Goal: Information Seeking & Learning: Check status

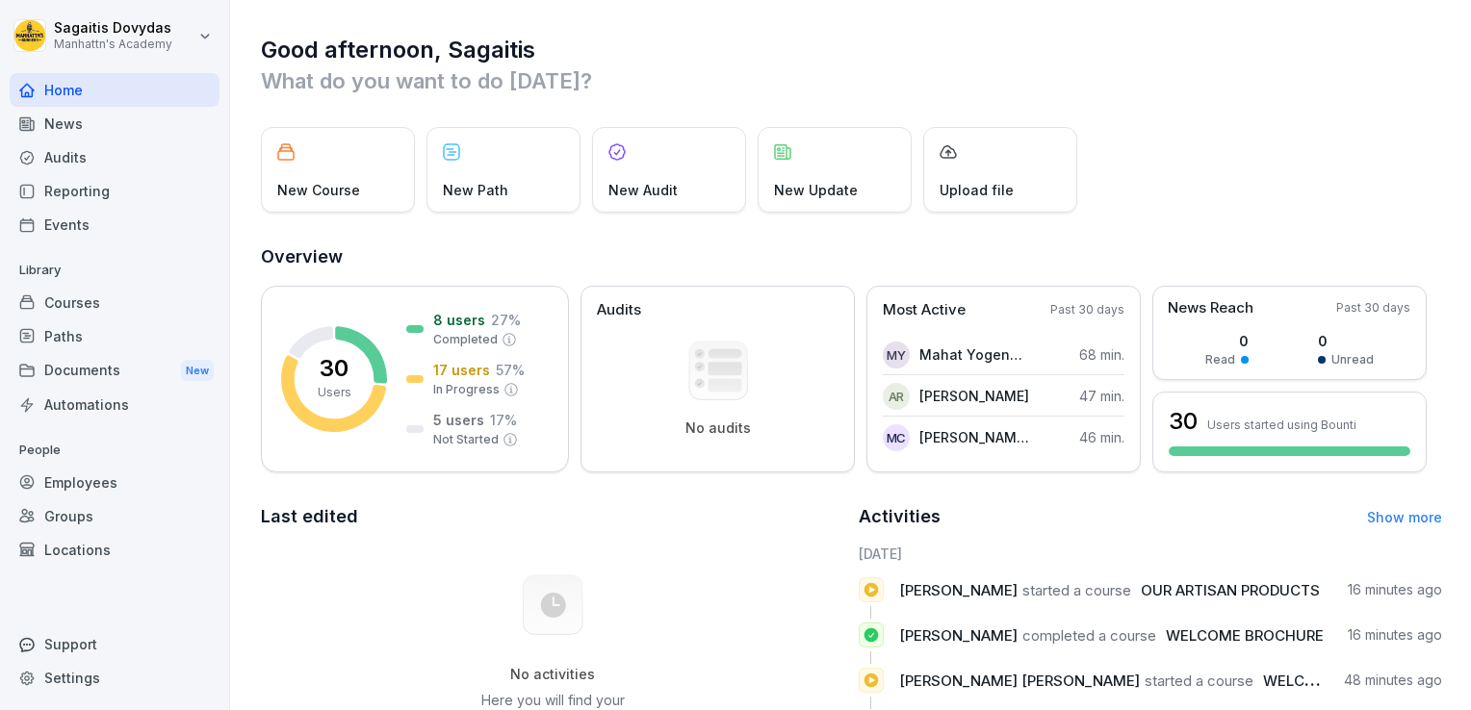
click at [72, 187] on div "Reporting" at bounding box center [115, 191] width 210 height 34
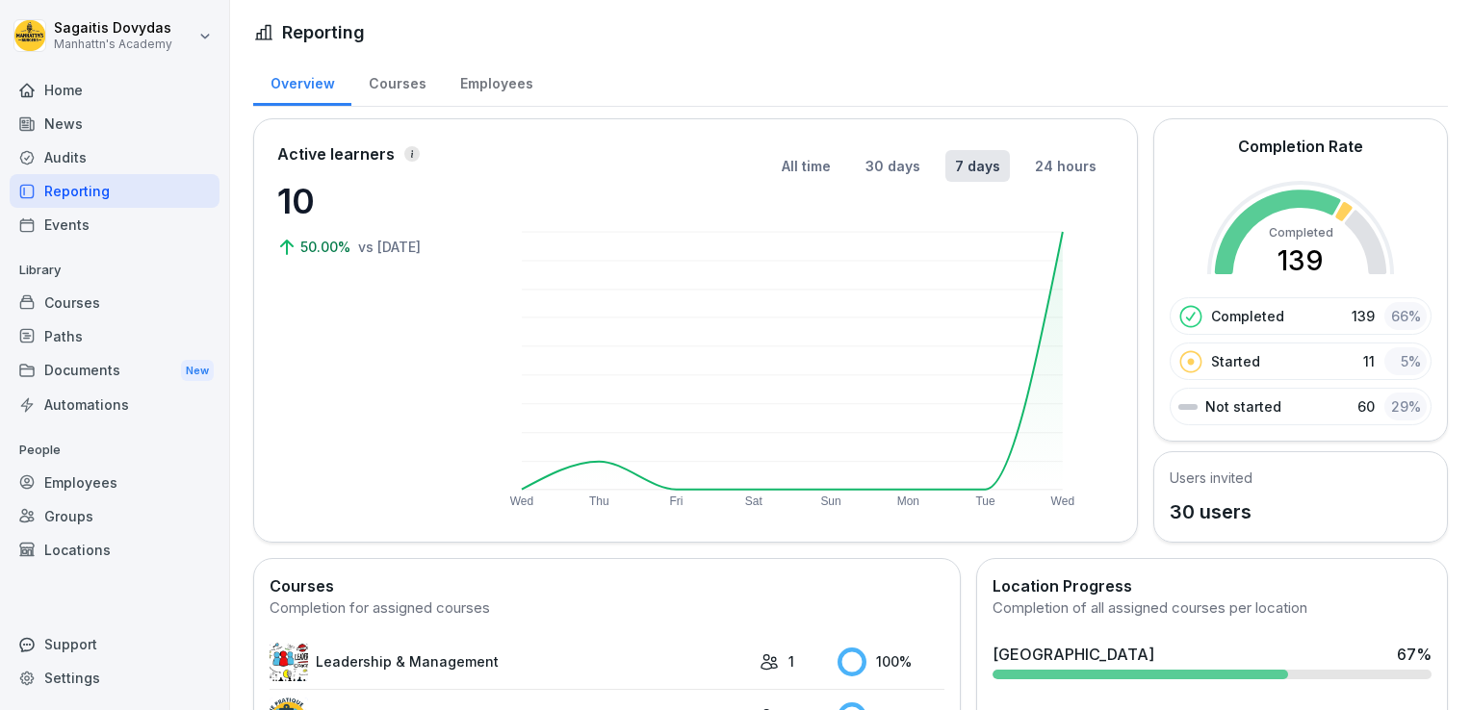
click at [479, 81] on div "Employees" at bounding box center [496, 81] width 107 height 49
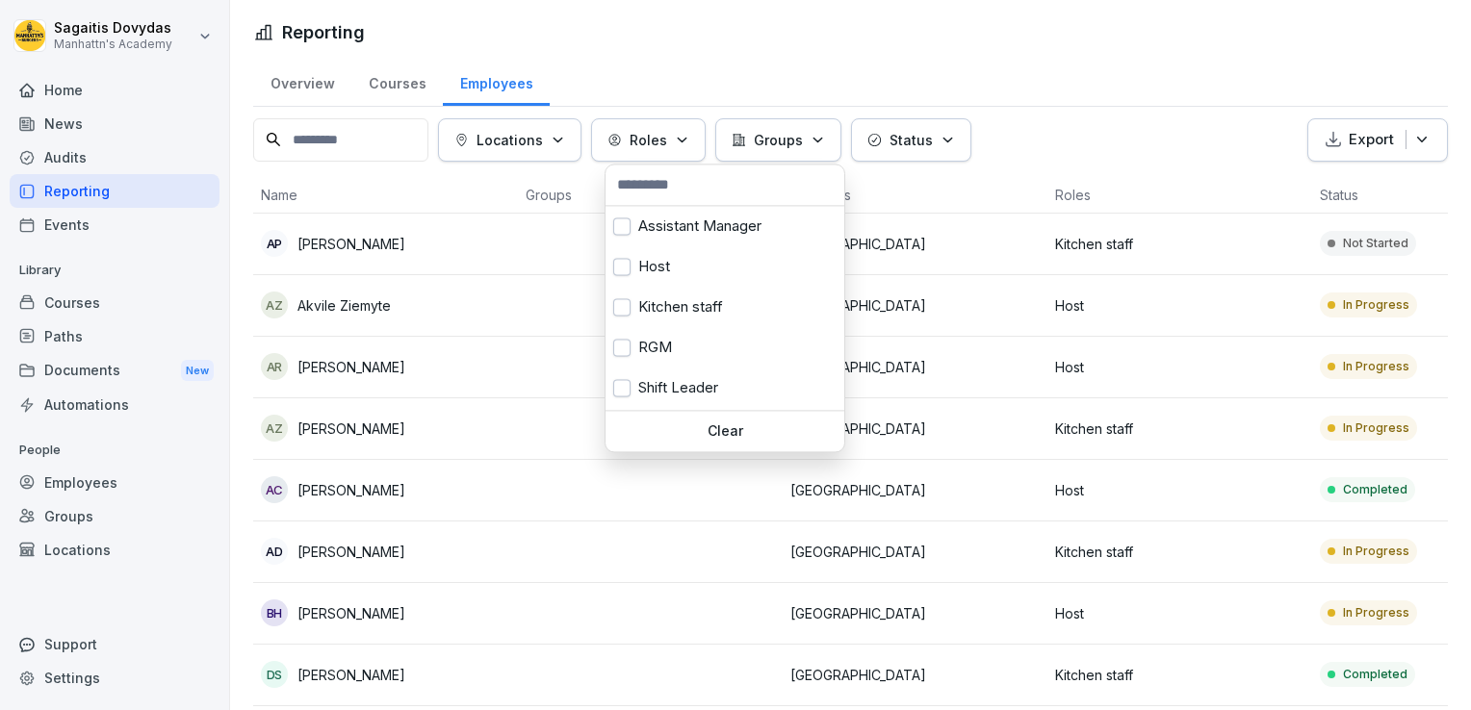
click at [665, 125] on button "Roles" at bounding box center [648, 139] width 115 height 43
click at [624, 268] on button "button" at bounding box center [621, 266] width 17 height 17
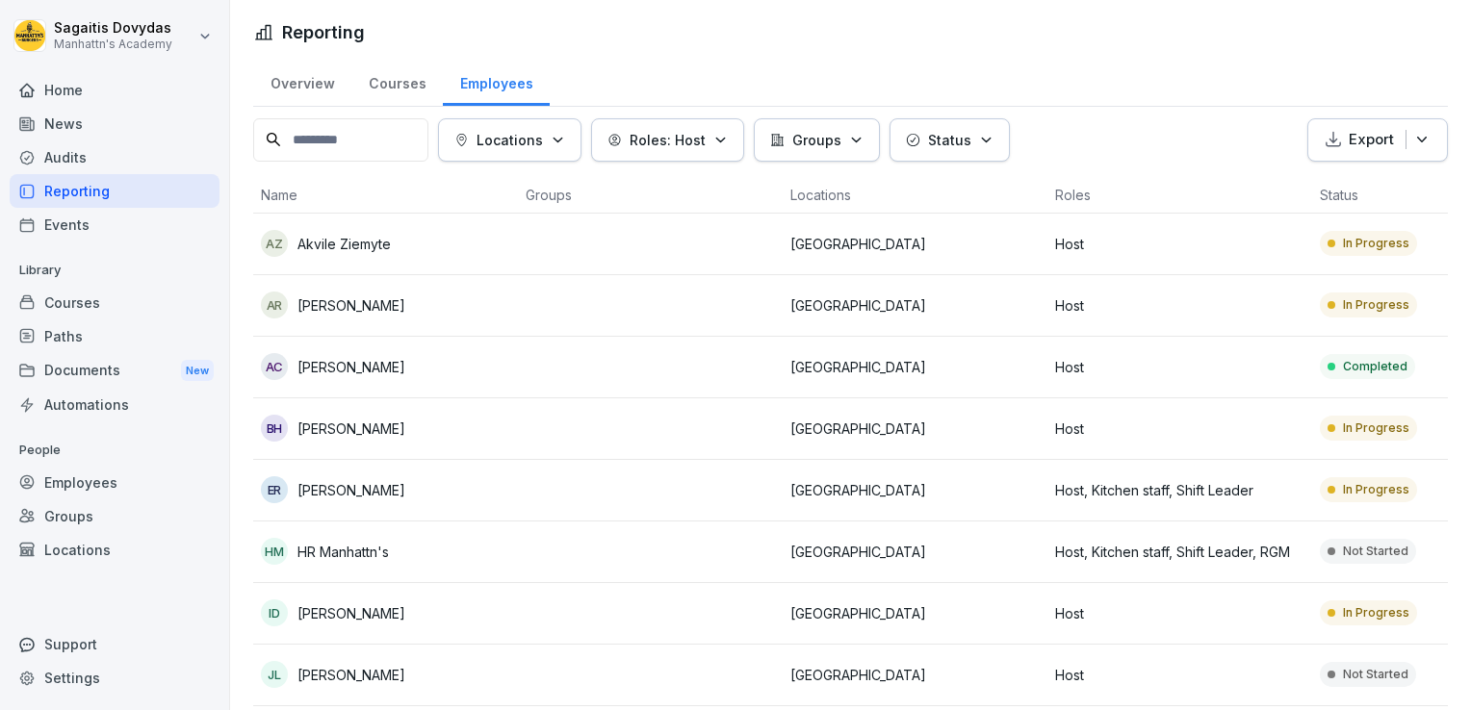
click at [1137, 75] on html "[PERSON_NAME] Manhattn's Academy Home News Audits Reporting Events Library Cour…" at bounding box center [735, 355] width 1471 height 710
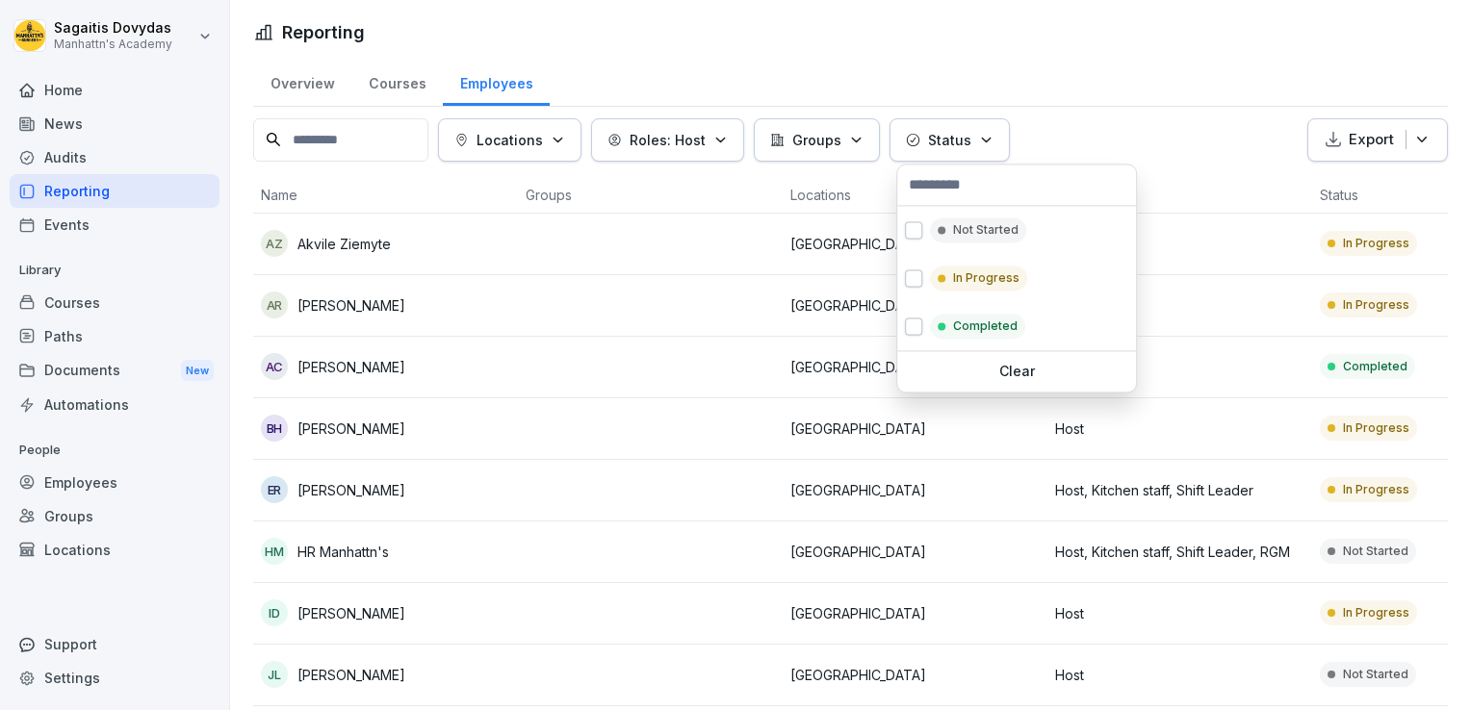
click at [942, 148] on p "Status" at bounding box center [949, 140] width 43 height 20
click at [914, 329] on button "button" at bounding box center [913, 326] width 17 height 17
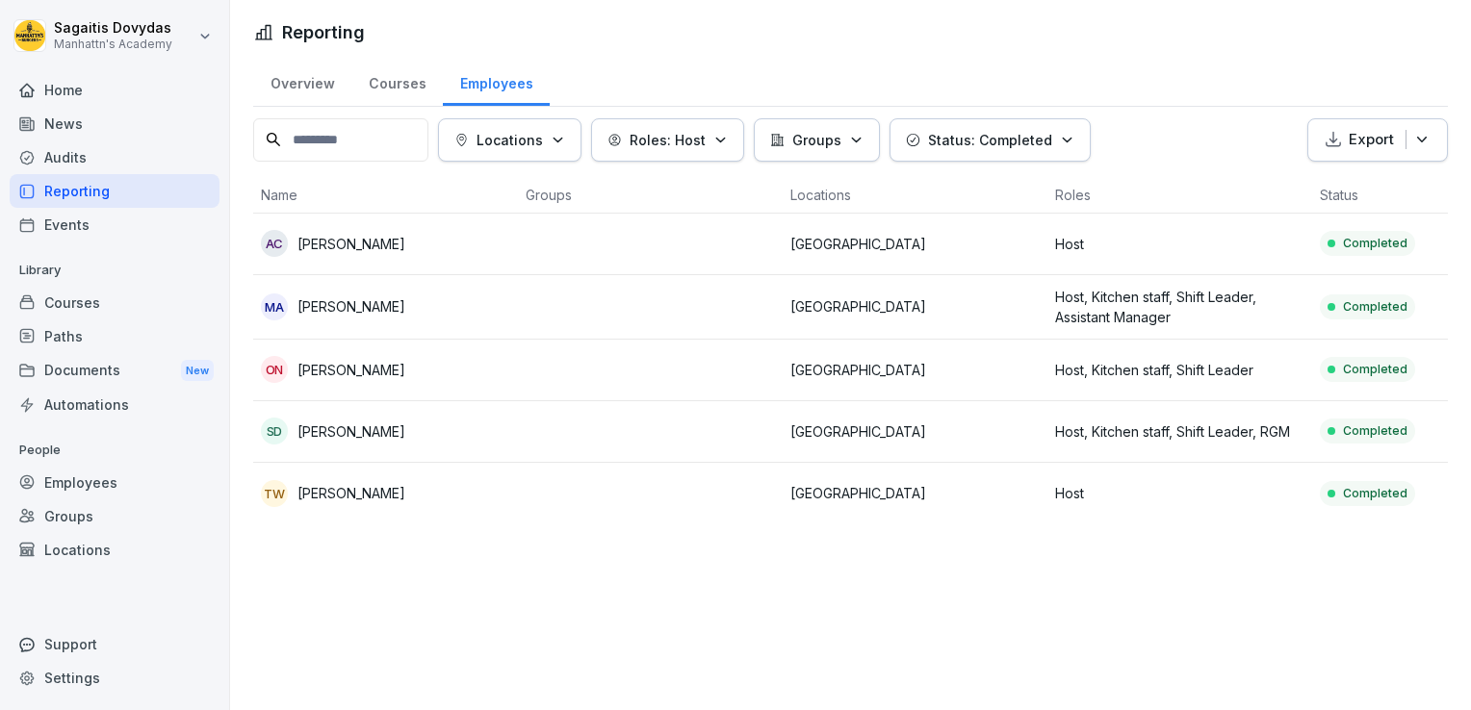
click at [1193, 56] on html "[PERSON_NAME] Manhattn's Academy Home News Audits Reporting Events Library Cour…" at bounding box center [735, 355] width 1471 height 710
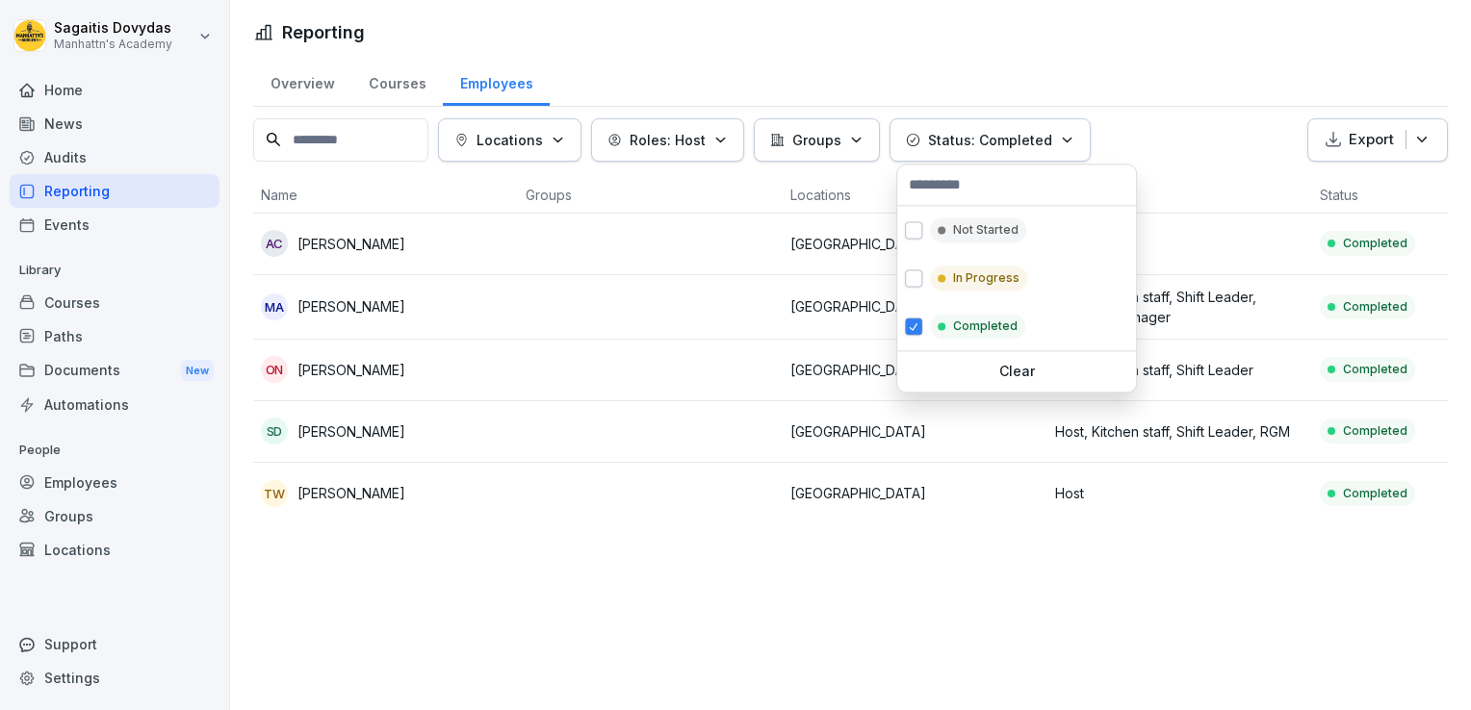
click at [988, 125] on button "Status: Completed" at bounding box center [989, 139] width 201 height 43
click at [932, 231] on div "Not Started" at bounding box center [978, 230] width 96 height 25
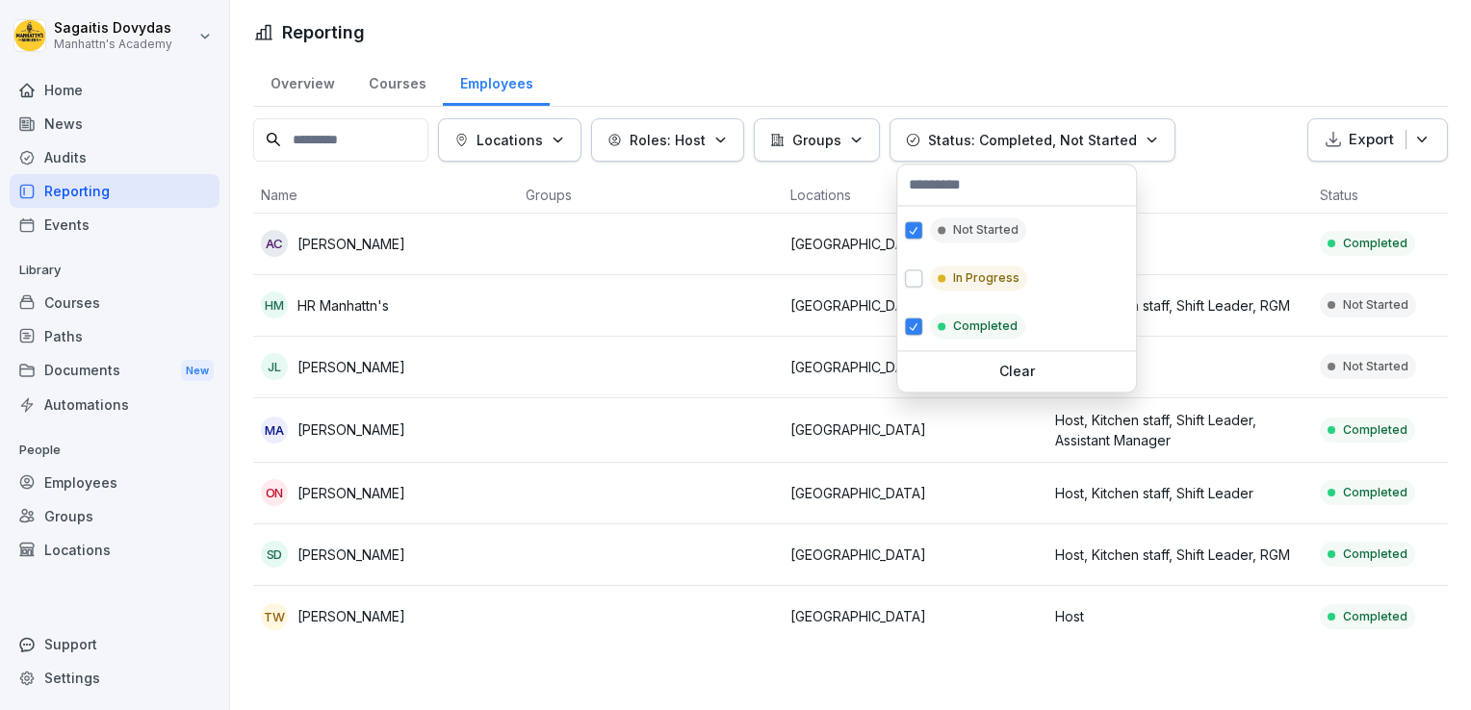
drag, startPoint x: 930, startPoint y: 280, endPoint x: 1005, endPoint y: 377, distance: 122.8
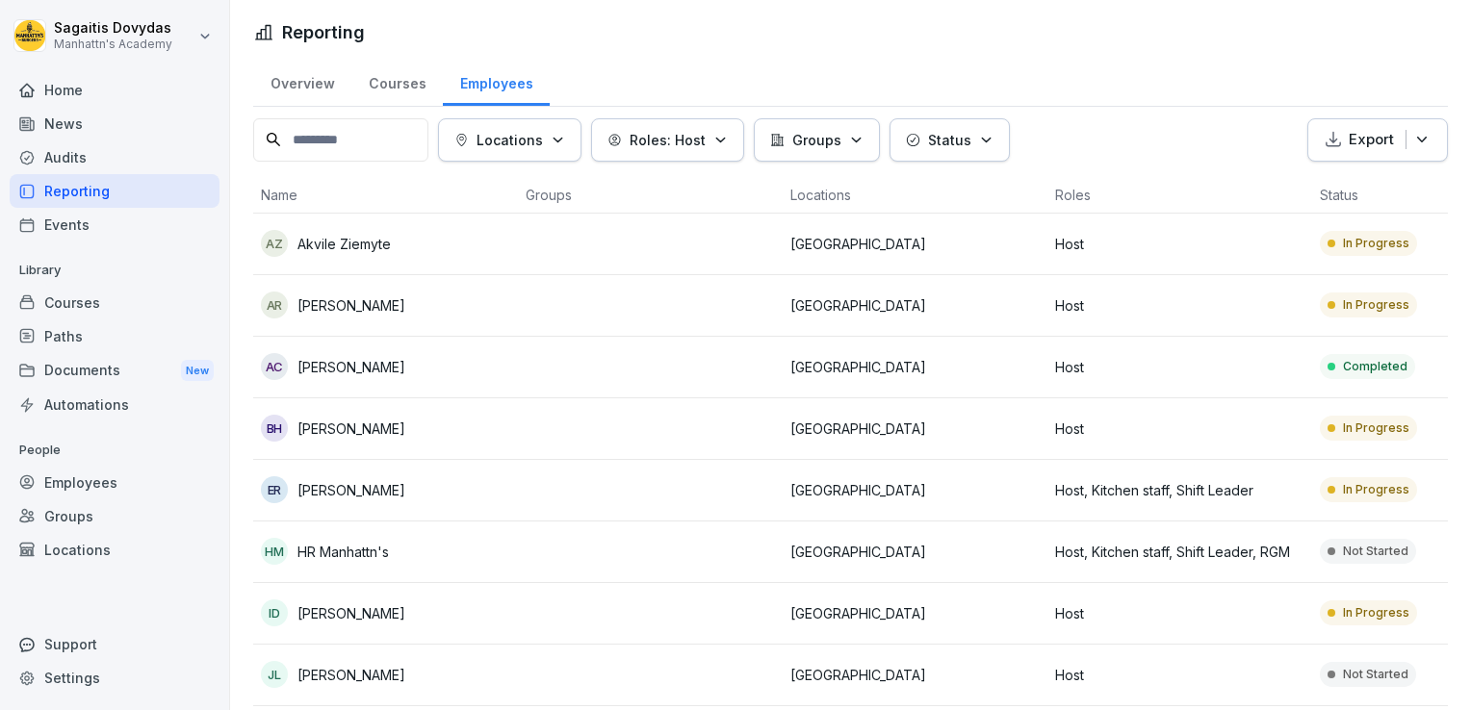
click at [1005, 377] on td "[GEOGRAPHIC_DATA]" at bounding box center [915, 368] width 265 height 62
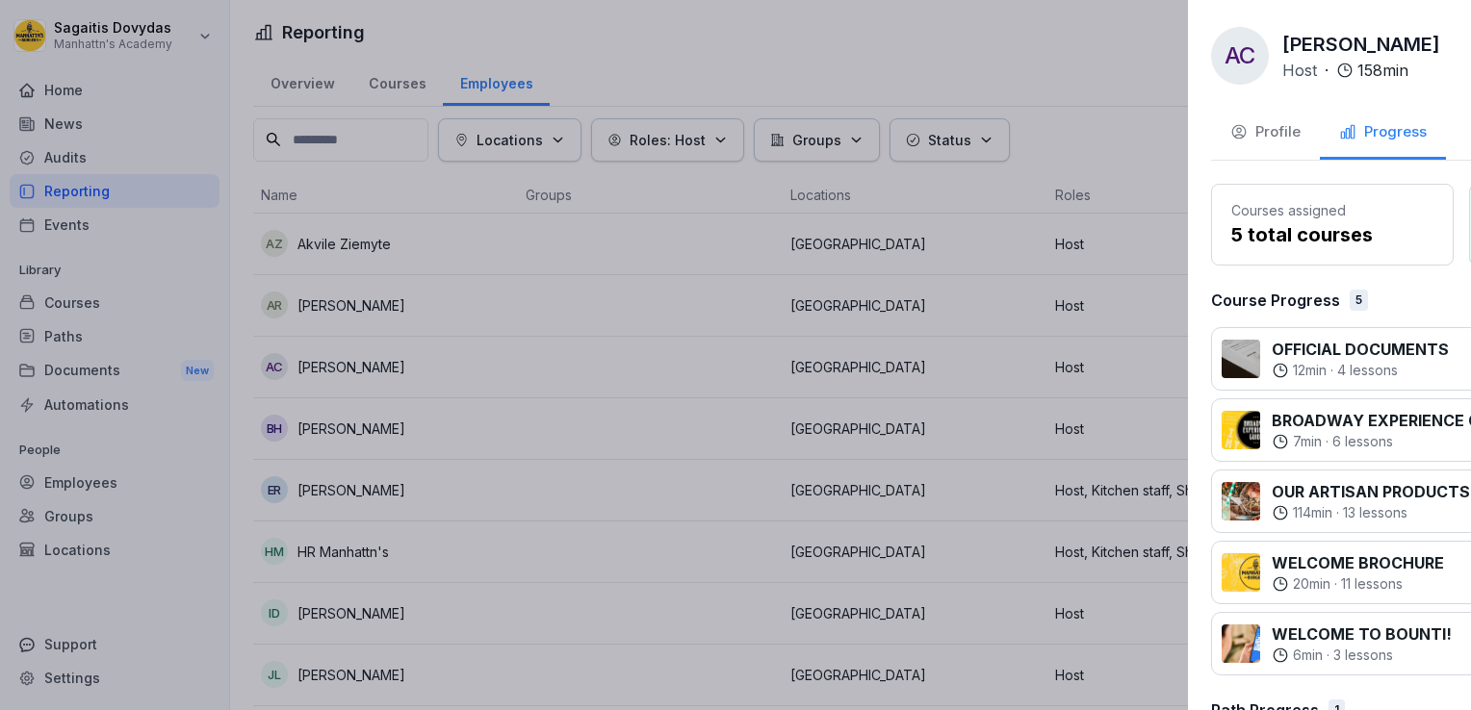
click at [806, 106] on div at bounding box center [735, 355] width 1471 height 710
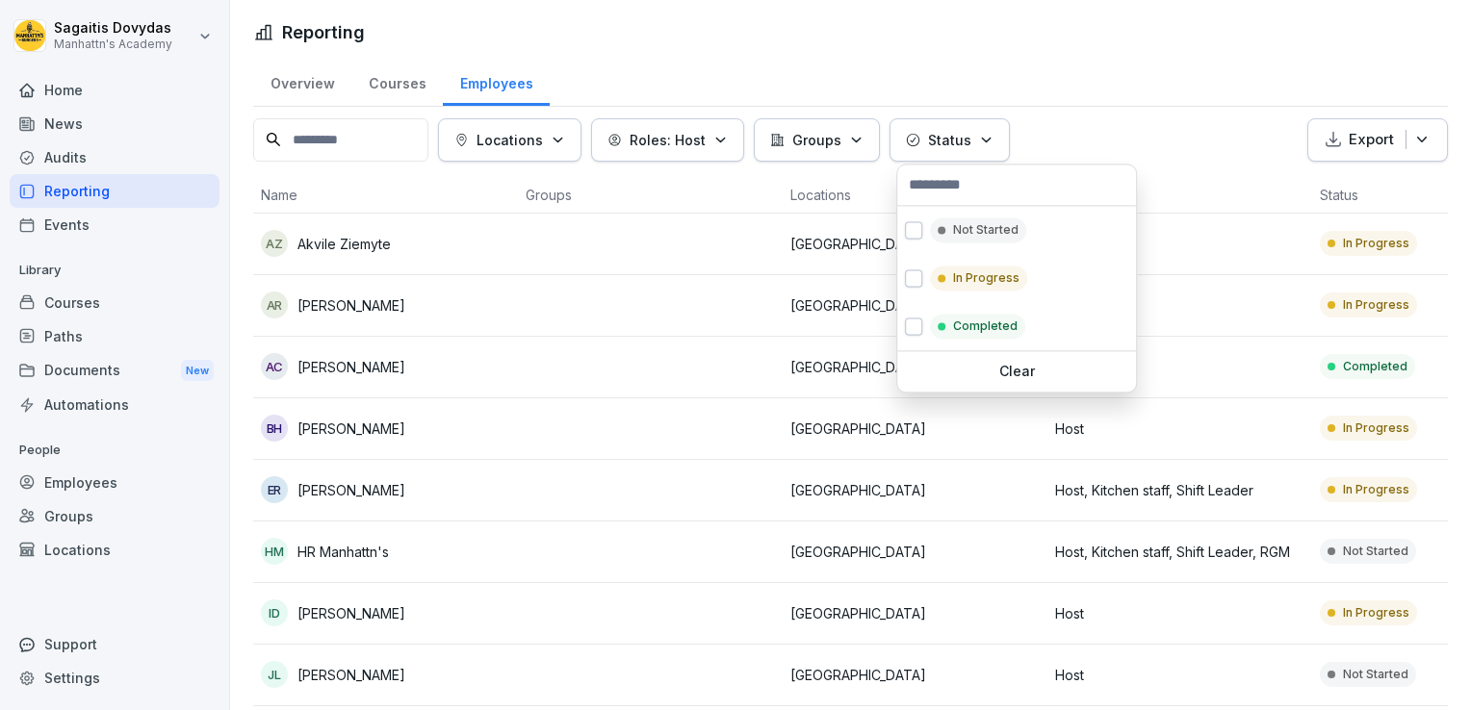
click at [965, 123] on button "Status" at bounding box center [949, 139] width 120 height 43
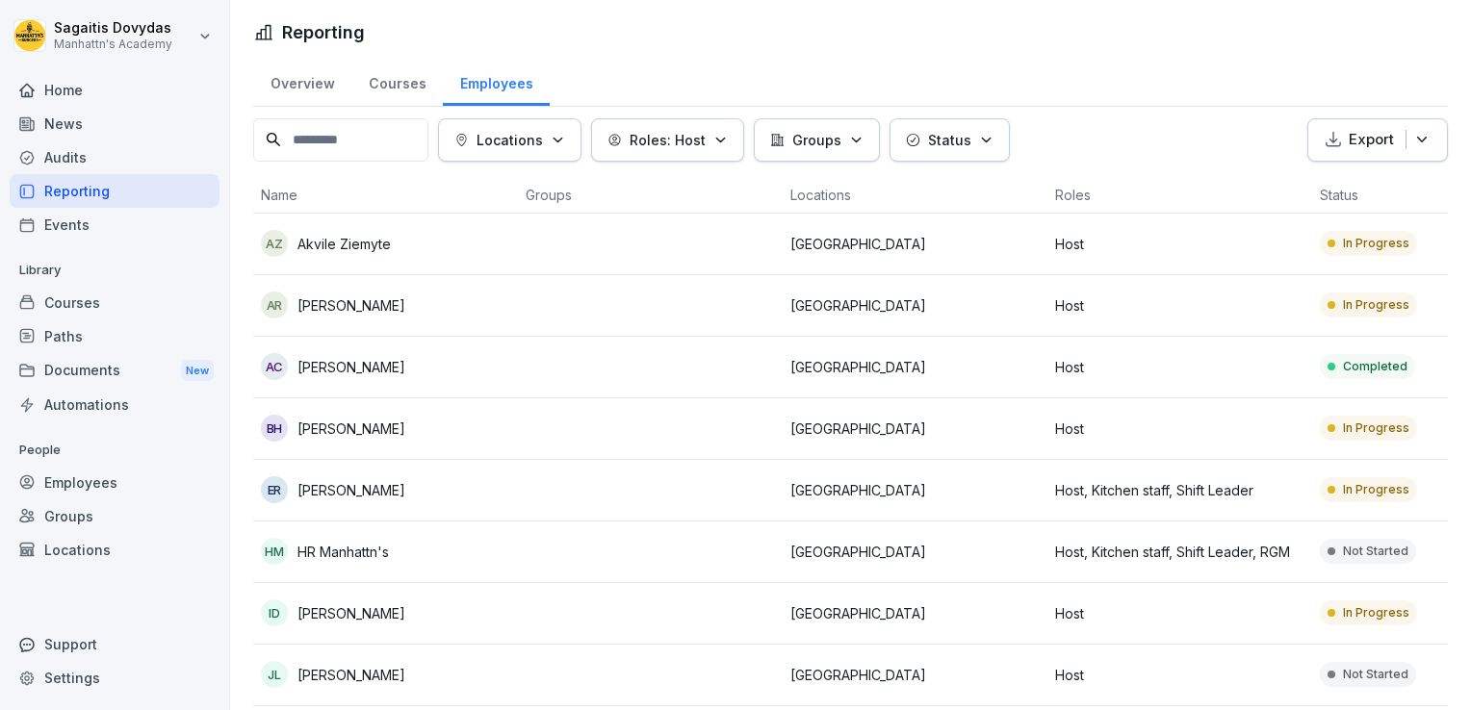
drag, startPoint x: 1055, startPoint y: 33, endPoint x: 803, endPoint y: 197, distance: 301.2
click at [803, 197] on html "[PERSON_NAME] Manhattn's Academy Home News Audits Reporting Events Library Cour…" at bounding box center [735, 355] width 1471 height 710
click at [755, 231] on td at bounding box center [650, 245] width 265 height 62
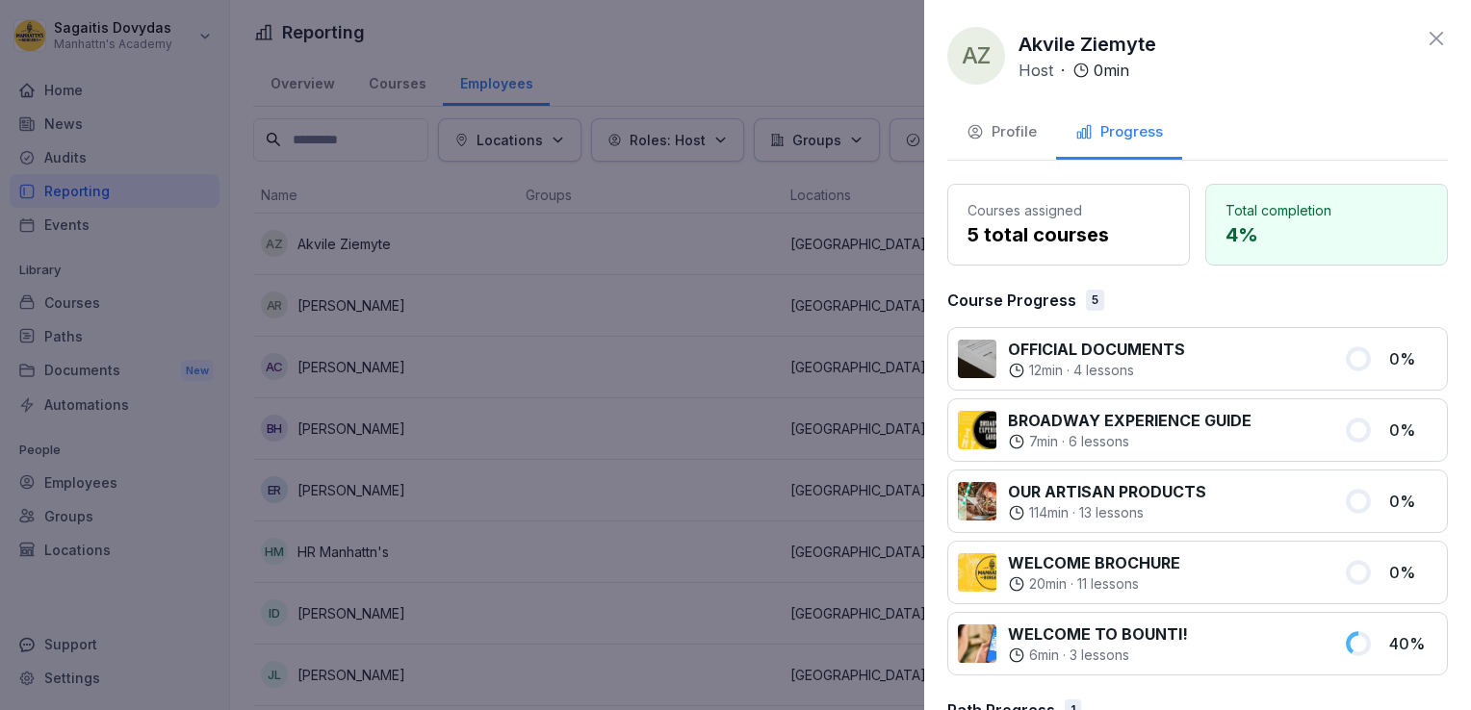
scroll to position [114, 0]
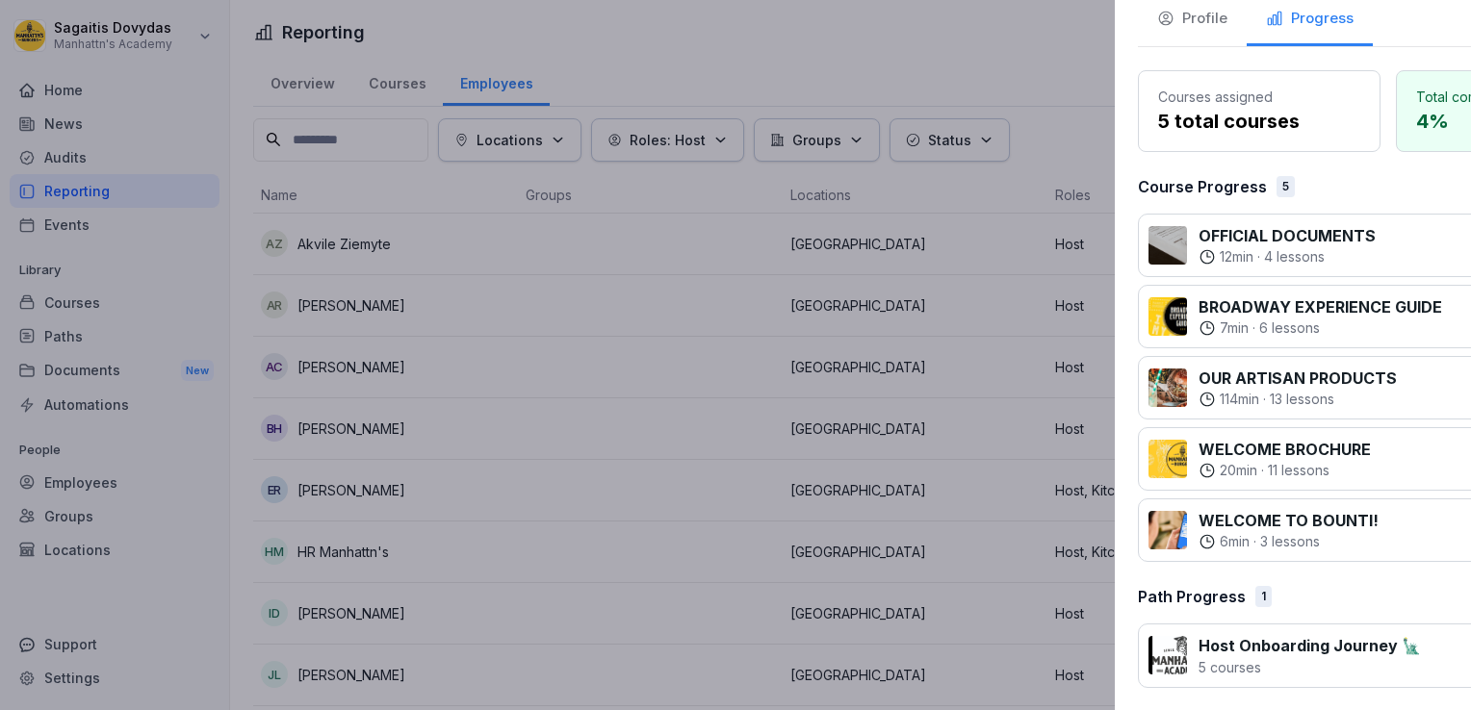
click at [523, 464] on div at bounding box center [735, 355] width 1471 height 710
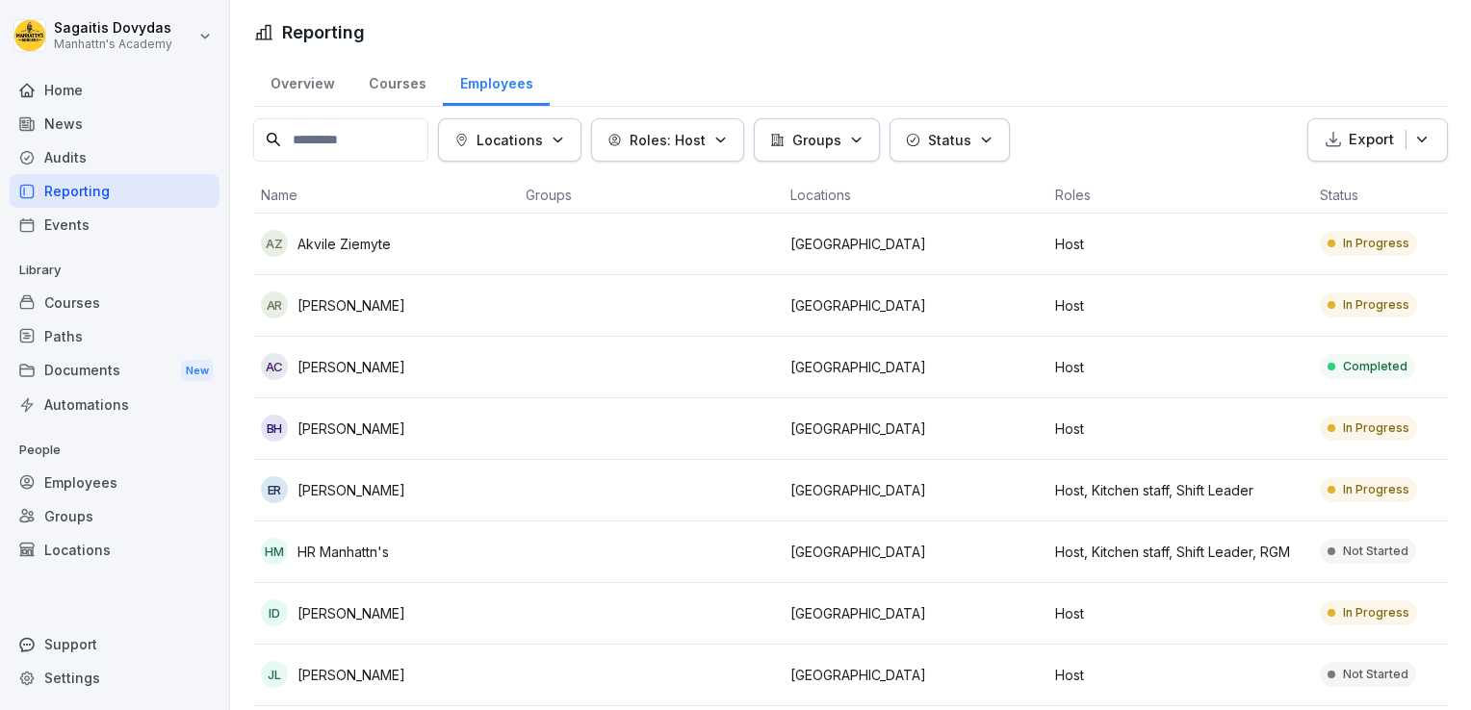
scroll to position [352, 0]
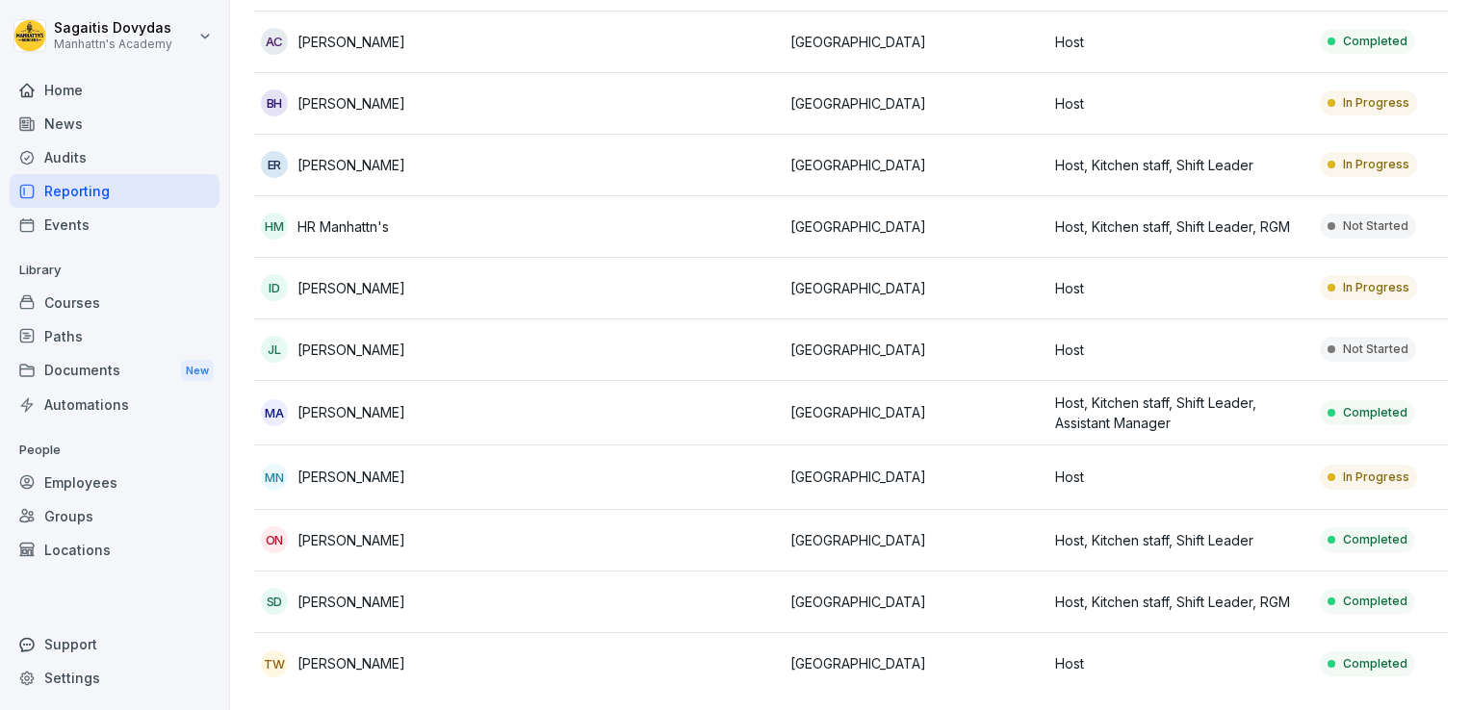
click at [523, 464] on td at bounding box center [650, 478] width 265 height 64
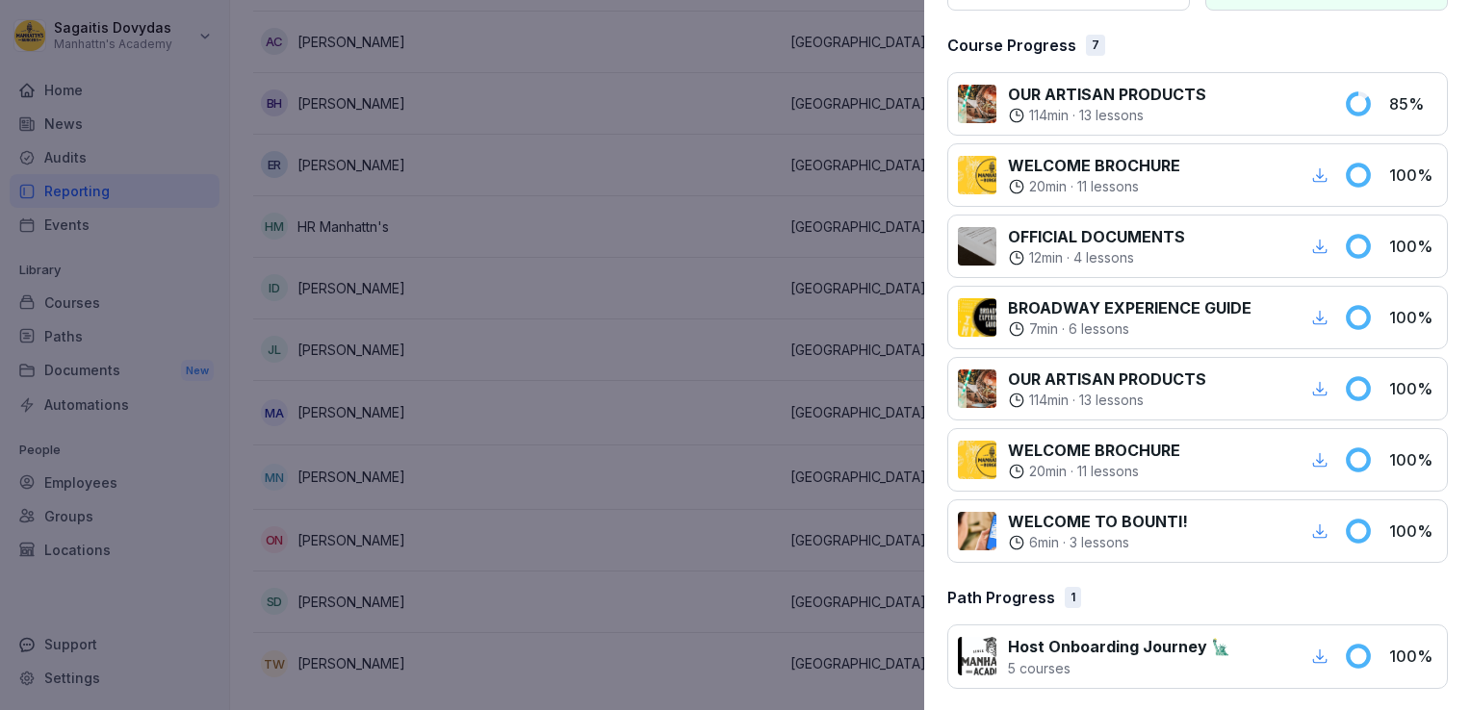
scroll to position [0, 0]
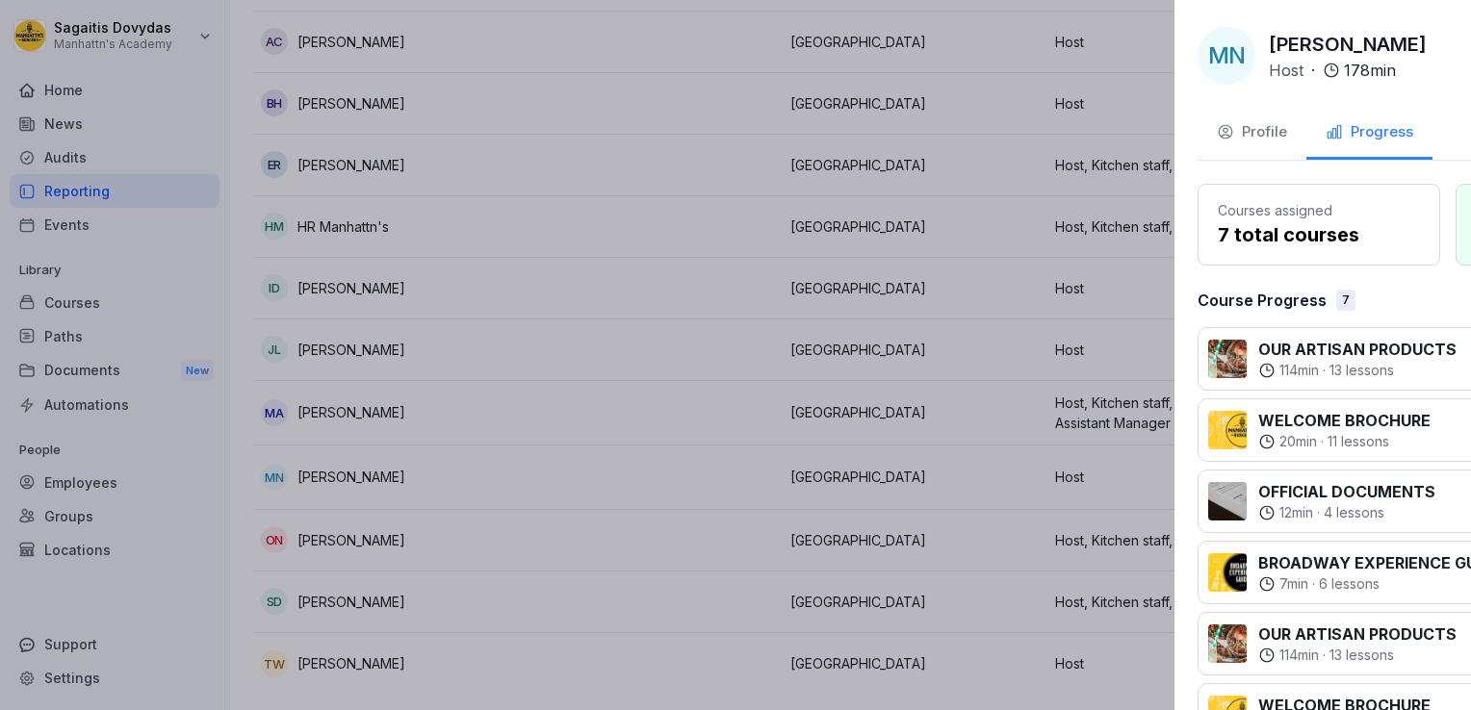
click at [655, 261] on div at bounding box center [735, 355] width 1471 height 710
